Goal: Task Accomplishment & Management: Use online tool/utility

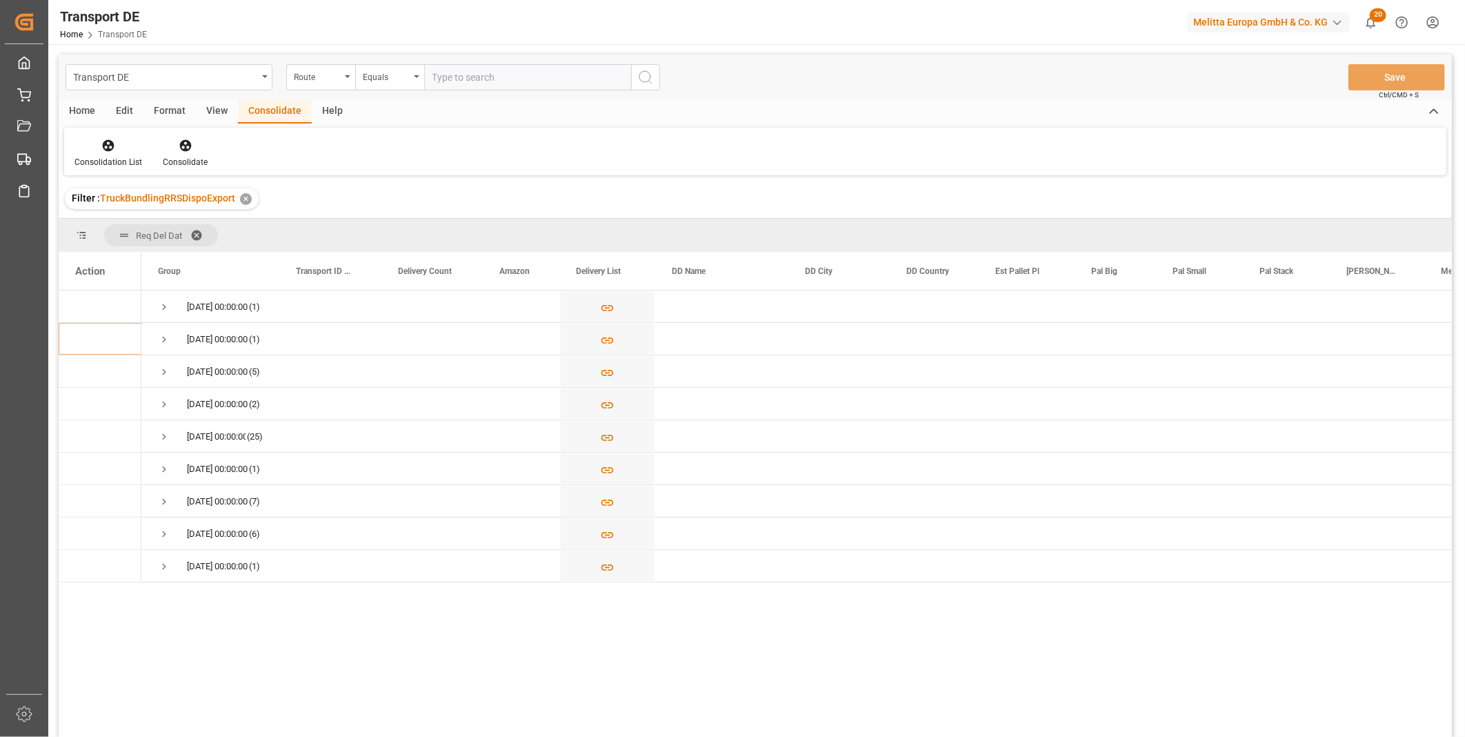
click at [380, 81] on div "Equals" at bounding box center [386, 76] width 47 height 16
click at [400, 226] on div "Starts with" at bounding box center [459, 227] width 206 height 29
type input "BR"
click at [644, 62] on div "Transport DE Route Starts with BR Save Ctrl/CMD + S" at bounding box center [755, 77] width 1393 height 46
click at [640, 81] on icon "search button" at bounding box center [645, 77] width 17 height 17
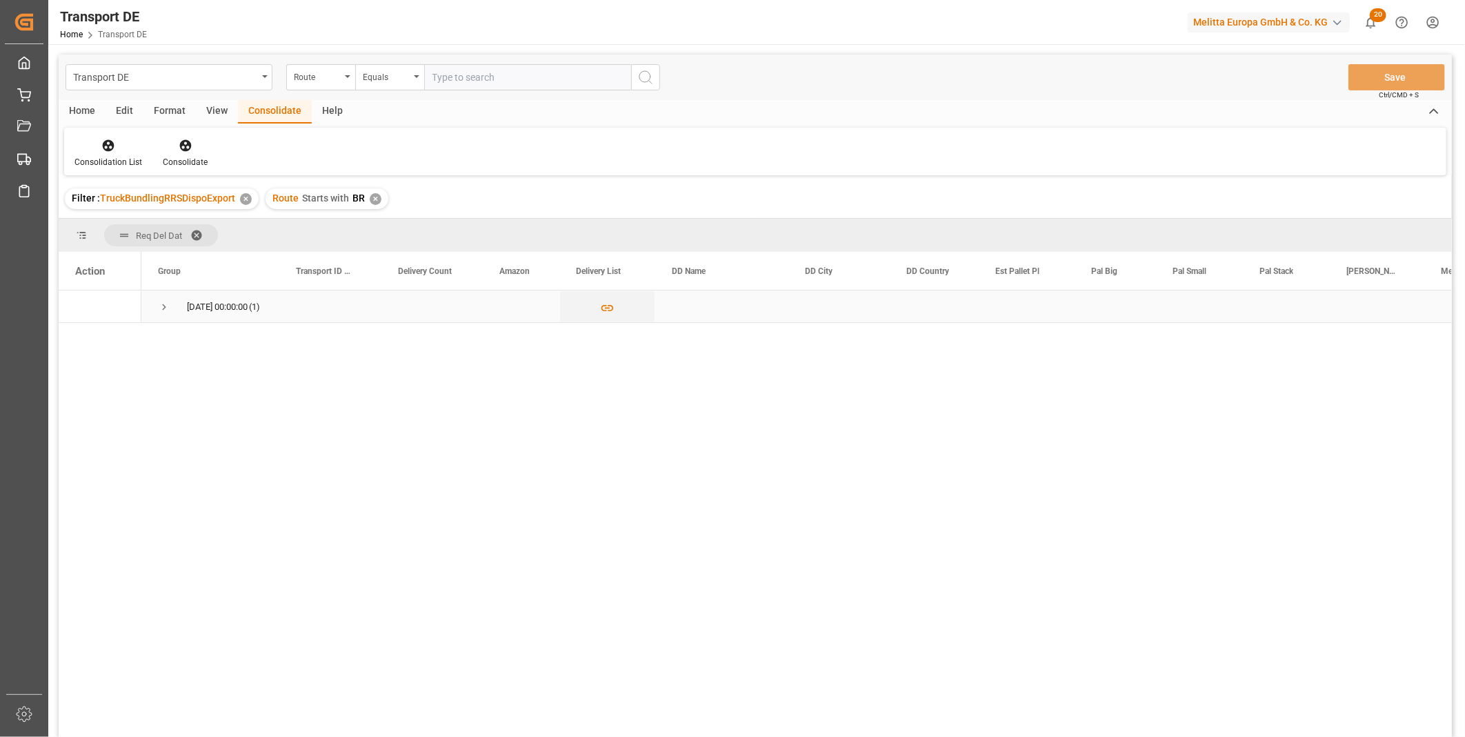
click at [166, 307] on span "Press SPACE to select this row." at bounding box center [164, 307] width 12 height 12
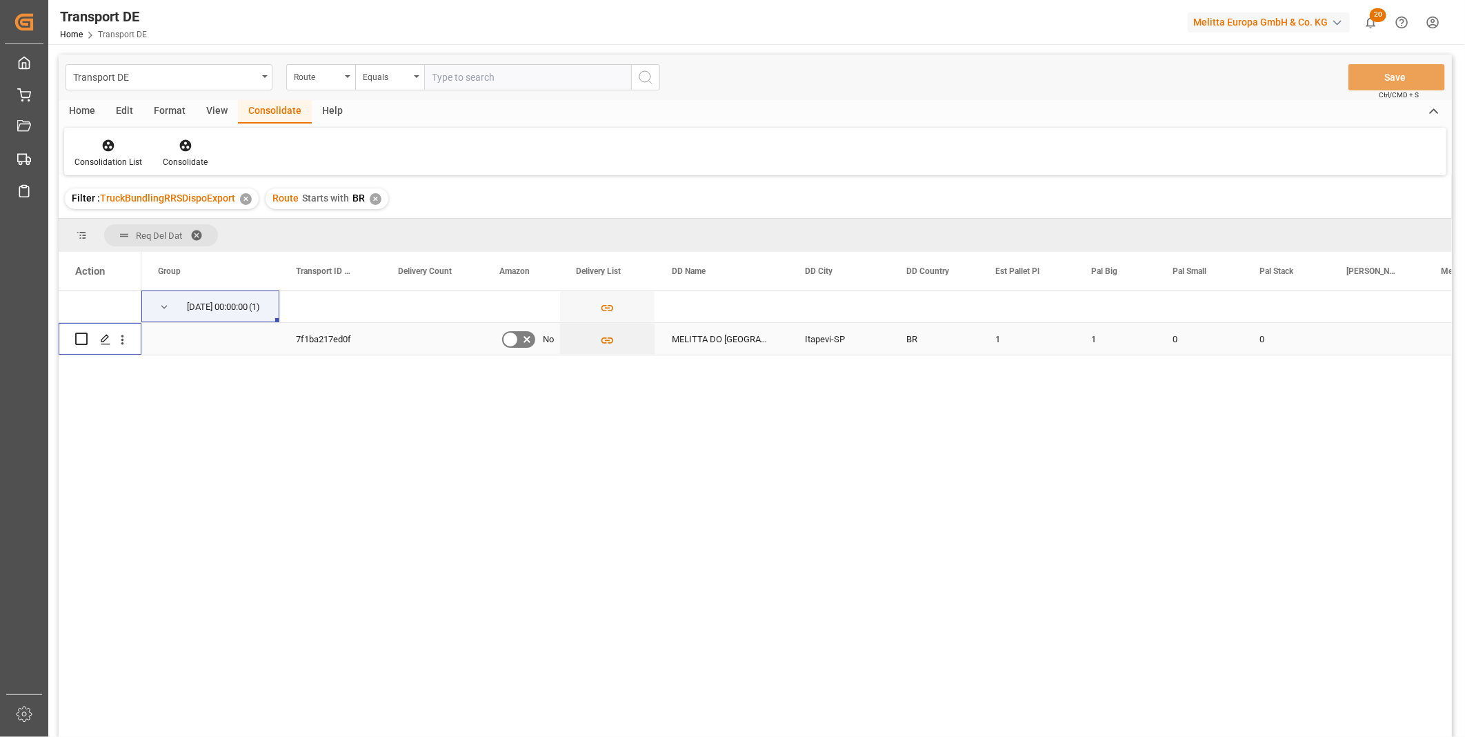
click at [83, 338] on input "Press Space to toggle row selection (unchecked)" at bounding box center [81, 338] width 12 height 12
checkbox input "true"
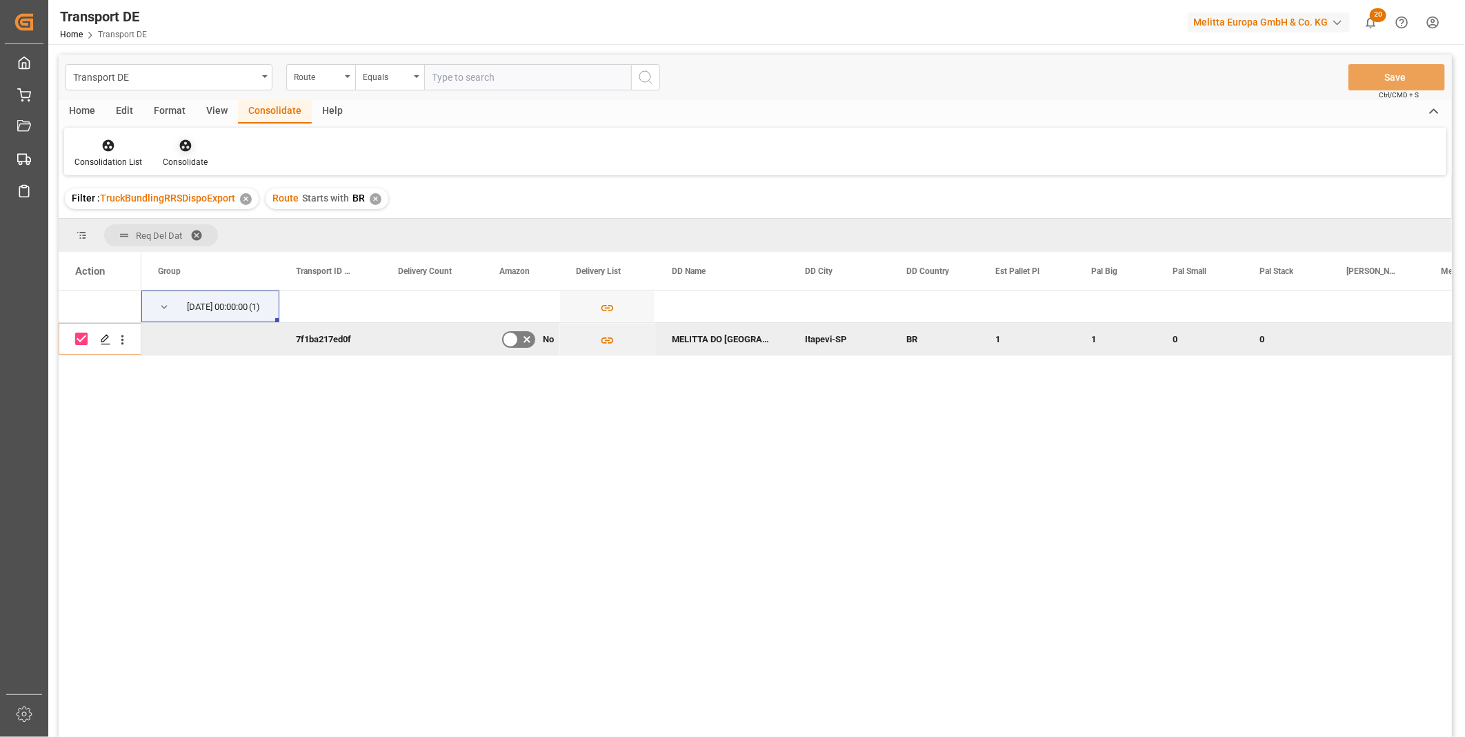
click at [192, 148] on div at bounding box center [185, 145] width 45 height 14
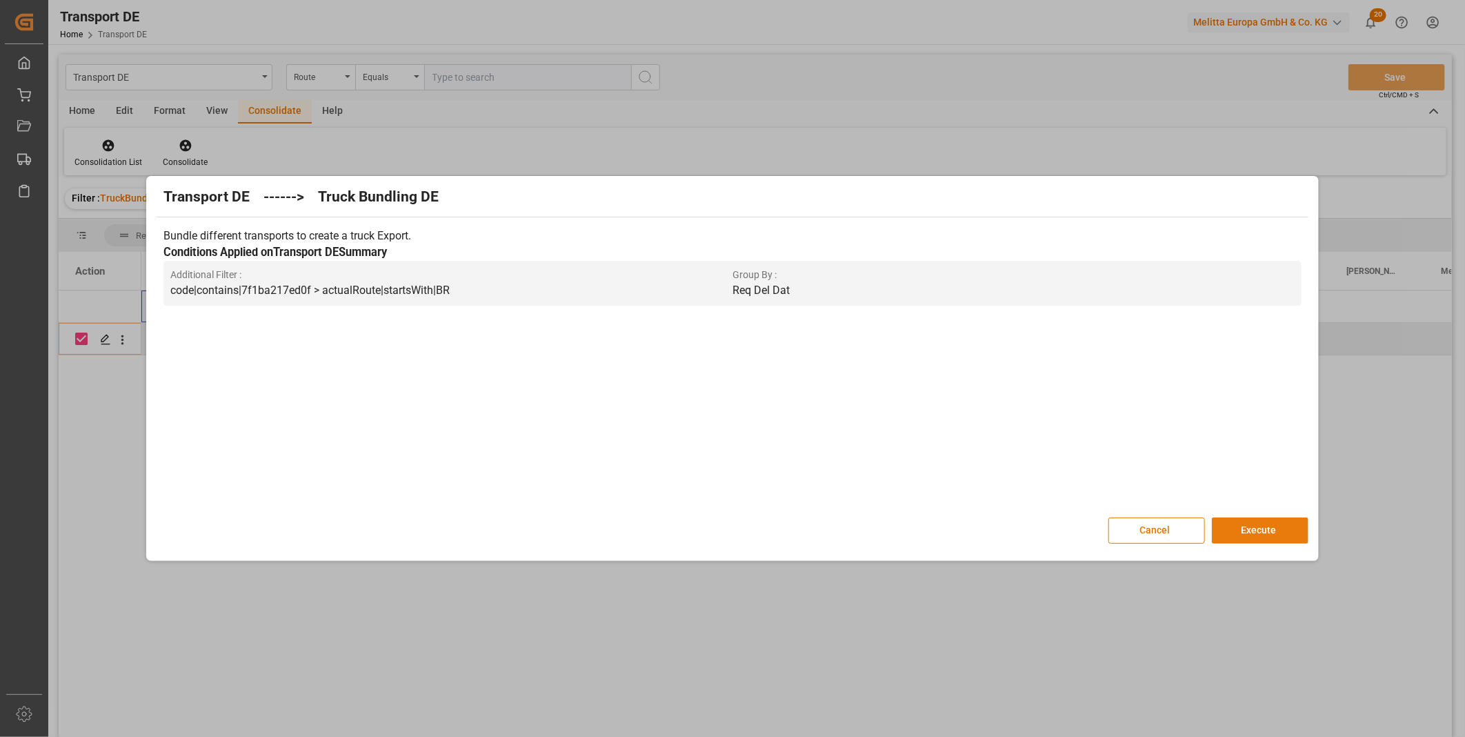
click at [1268, 526] on button "Execute" at bounding box center [1260, 530] width 97 height 26
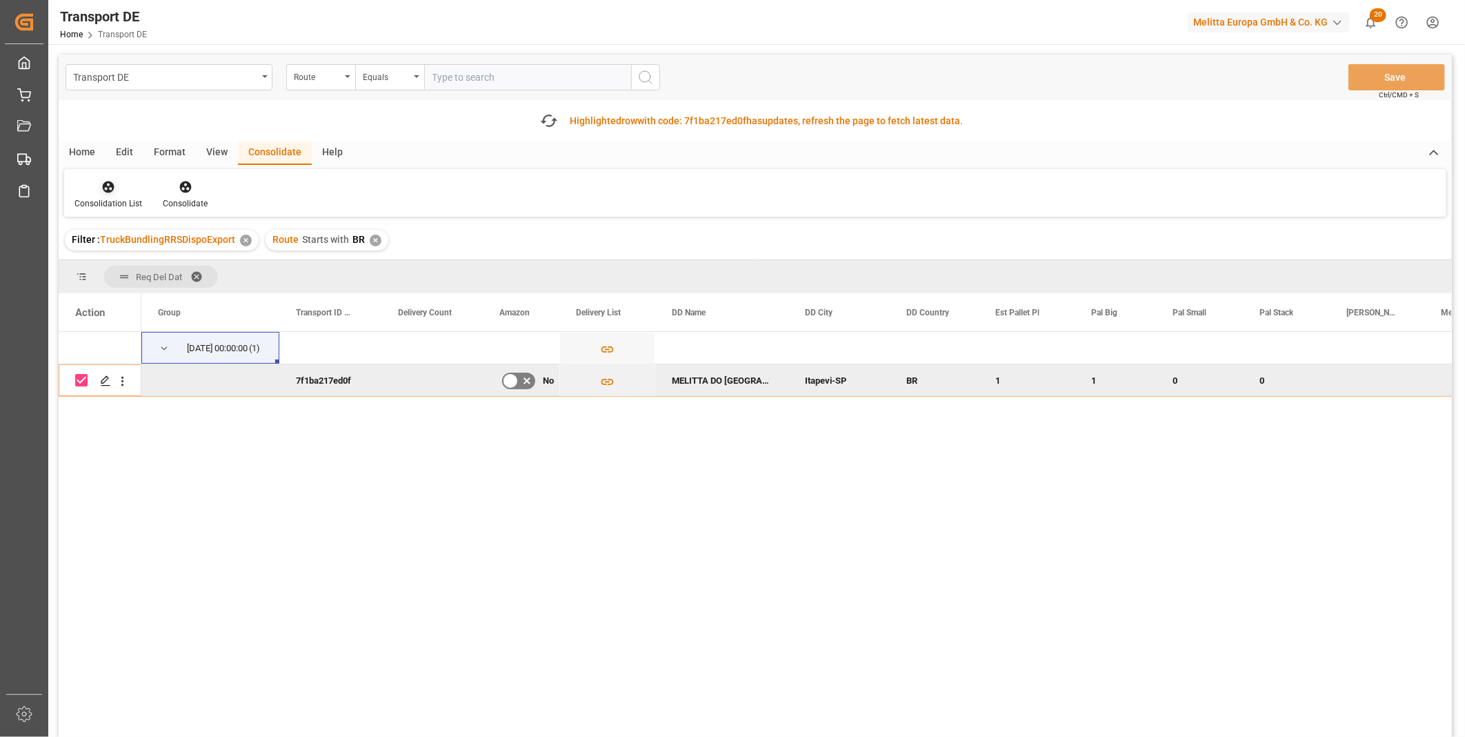
drag, startPoint x: 119, startPoint y: 185, endPoint x: 119, endPoint y: 200, distance: 15.2
click at [119, 184] on div at bounding box center [108, 186] width 68 height 14
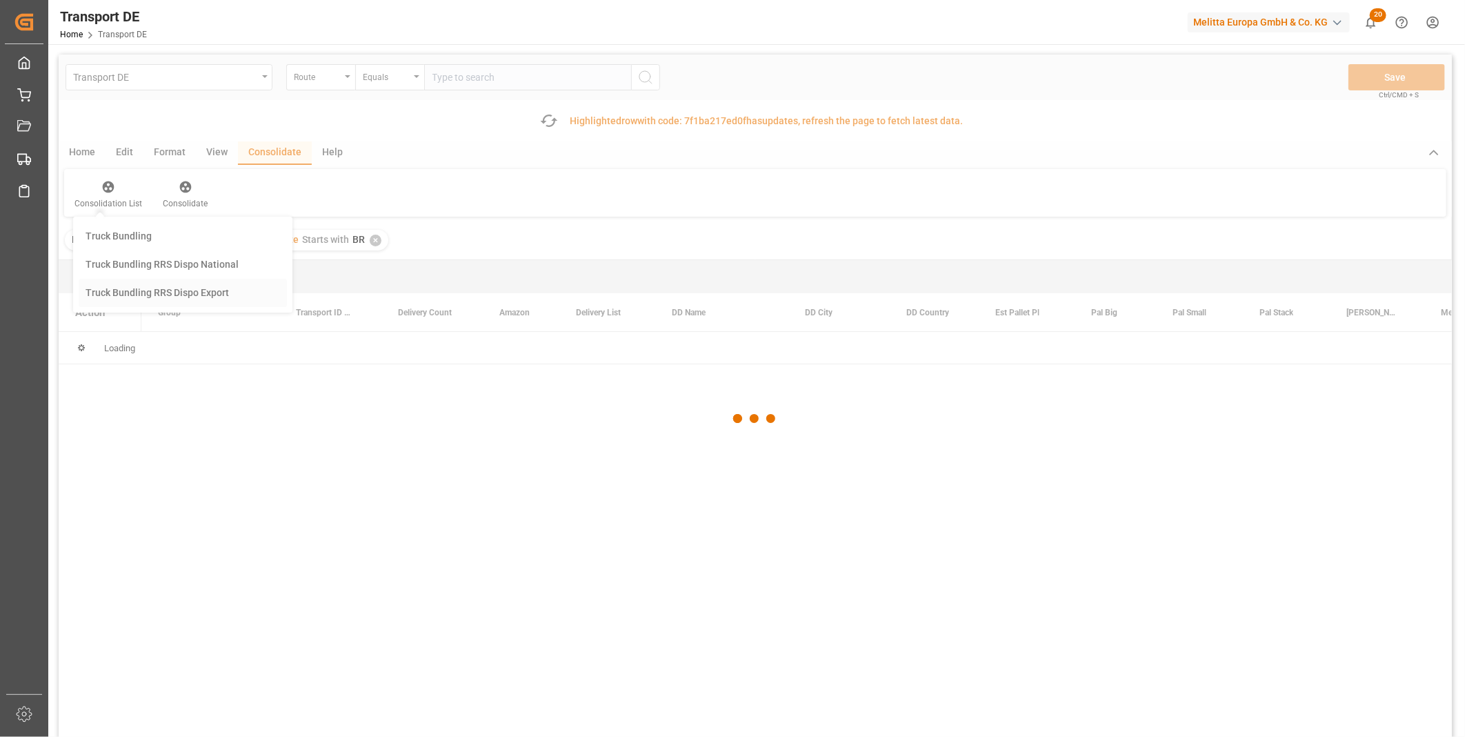
click at [155, 293] on div "Transport DE Route Equals Save Ctrl/CMD + S Fetch latest updates Highlighted ro…" at bounding box center [755, 434] width 1393 height 760
